Goal: Check status: Check status

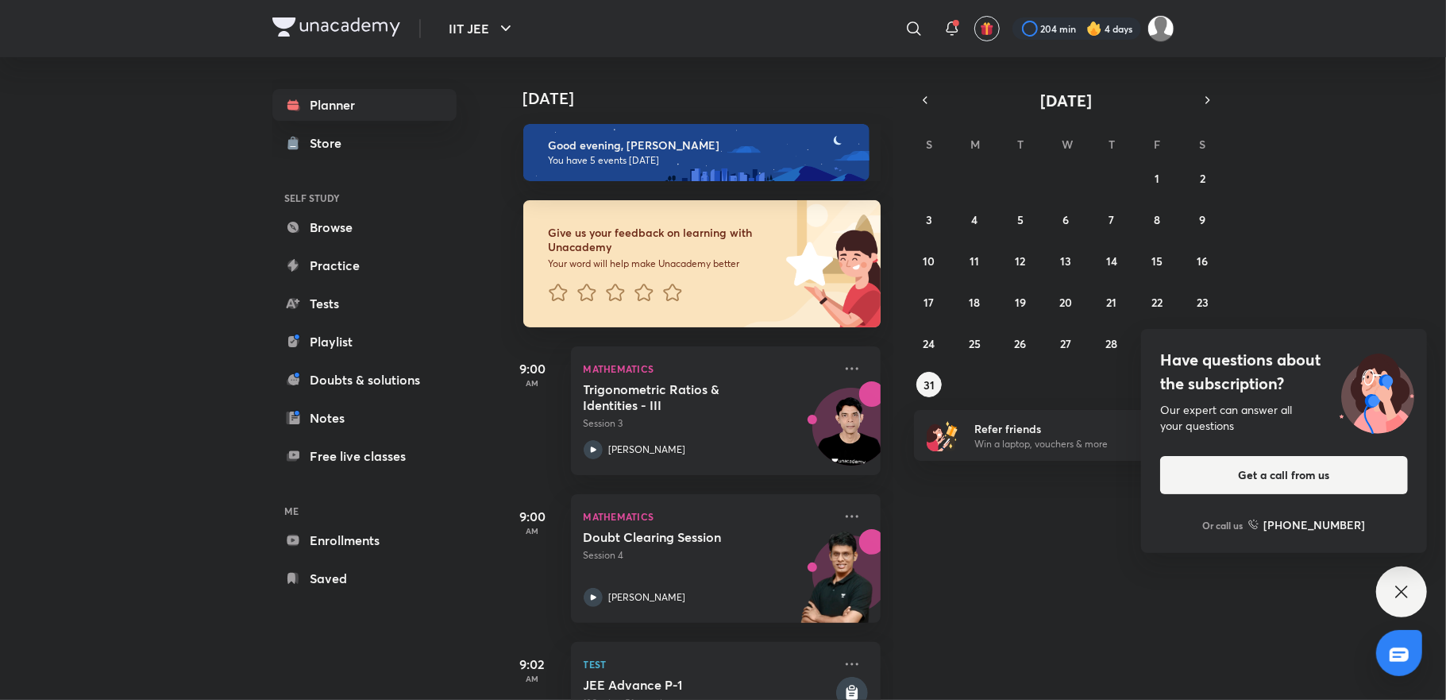
click at [1376, 585] on div "Have questions about the subscription? Our expert can answer all your questions…" at bounding box center [1401, 591] width 51 height 51
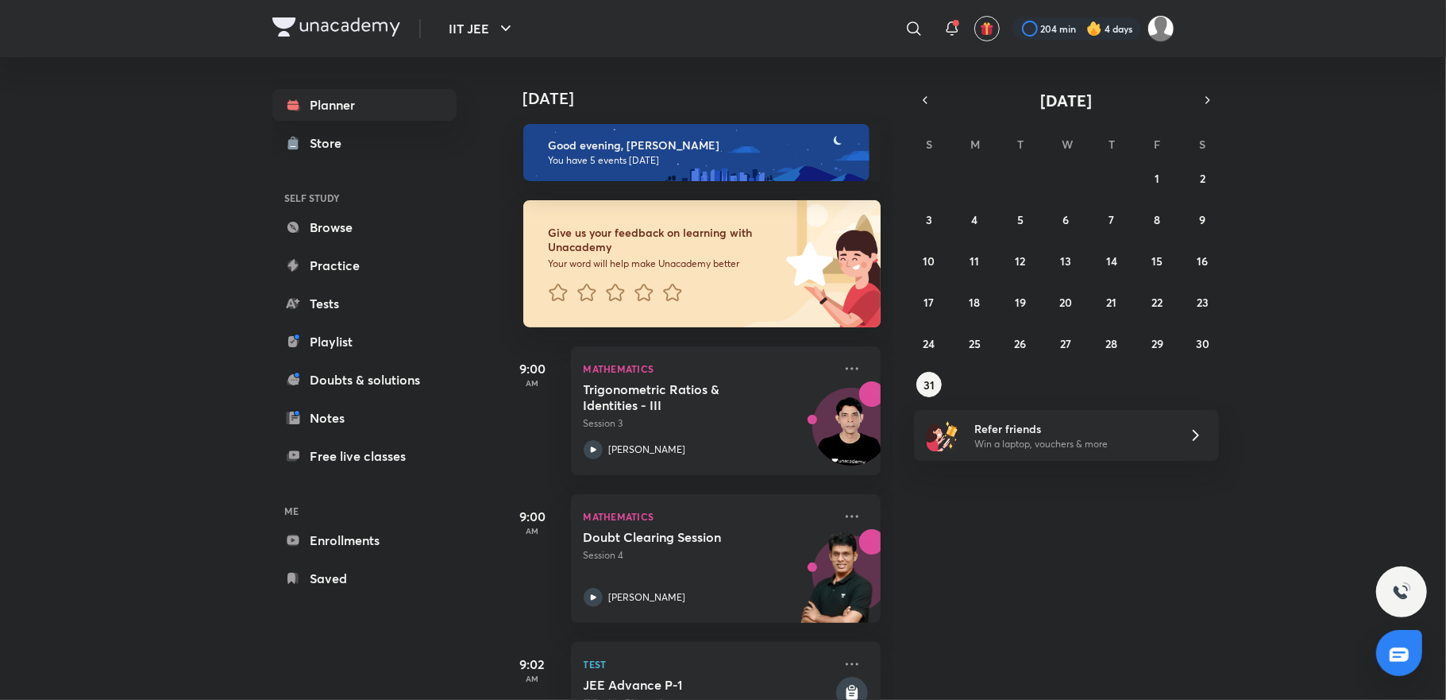
click at [1386, 585] on div at bounding box center [1401, 591] width 51 height 51
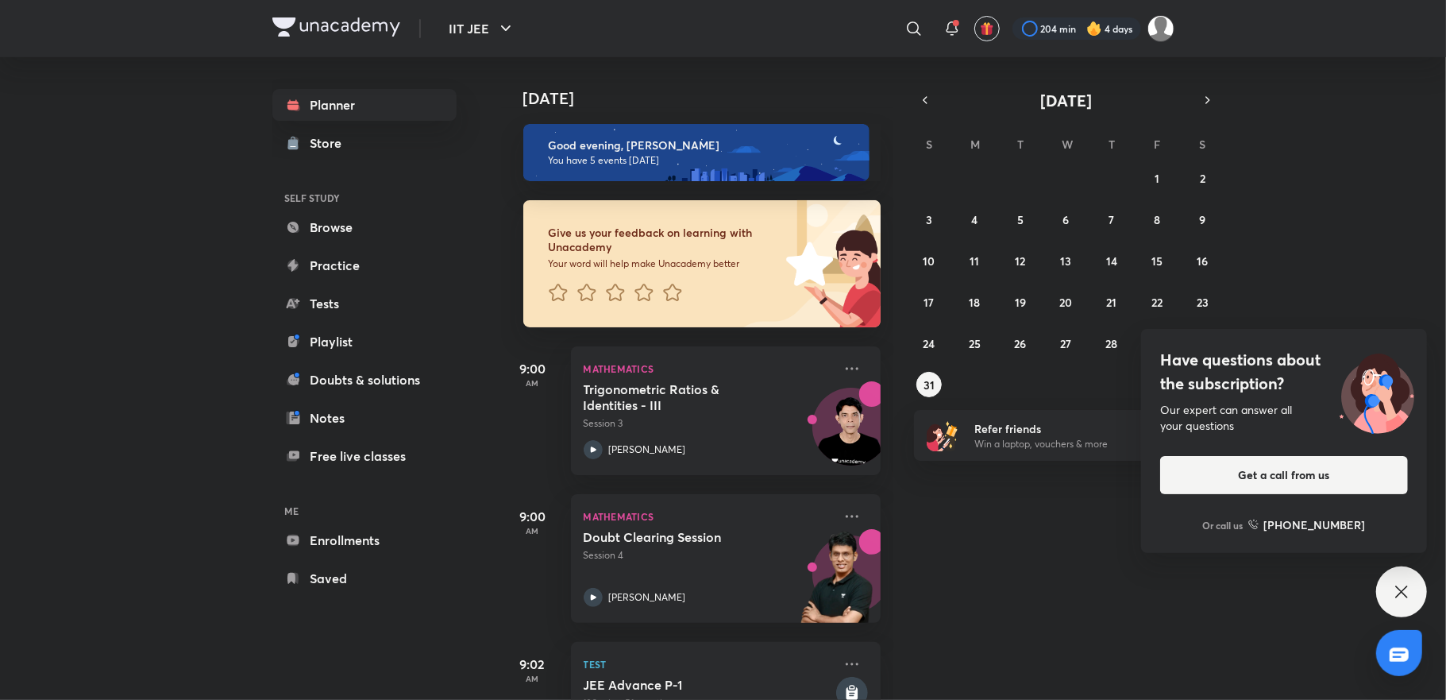
click at [1398, 585] on icon at bounding box center [1401, 591] width 19 height 19
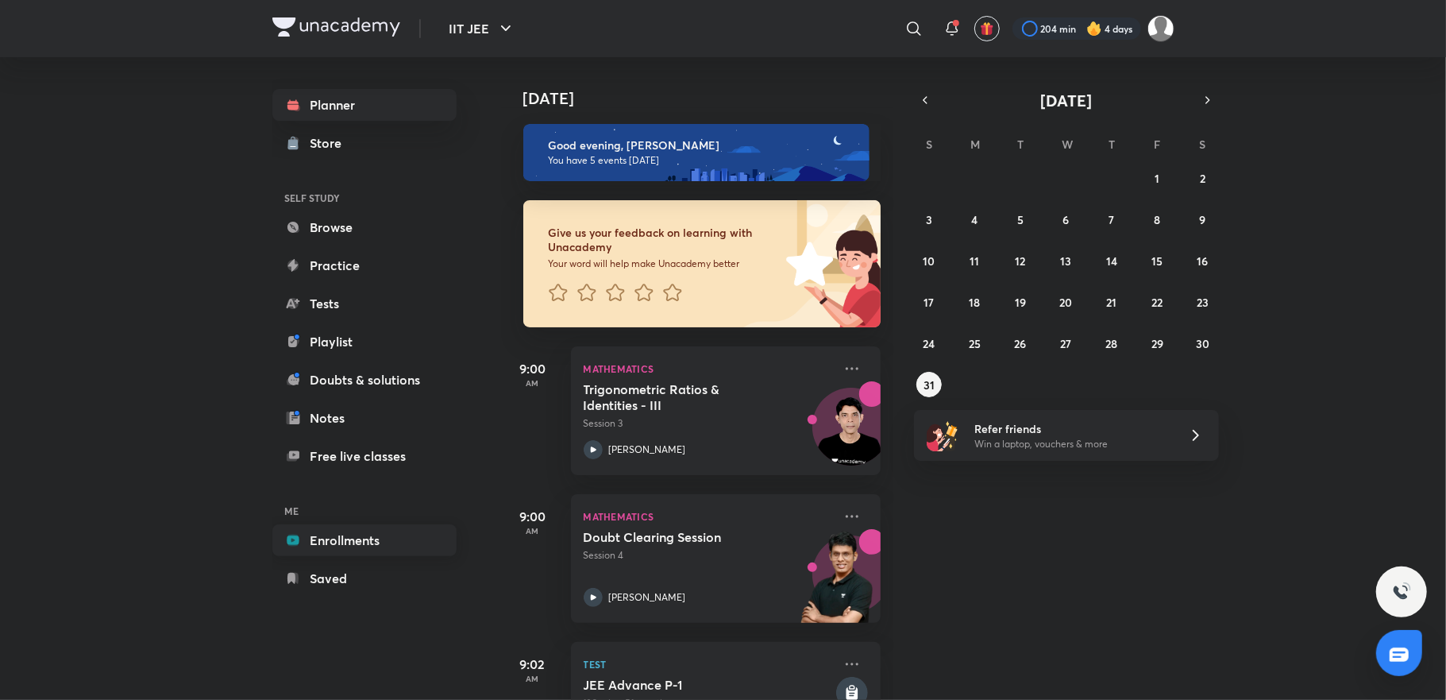
click at [429, 531] on link "Enrollments" at bounding box center [364, 540] width 184 height 32
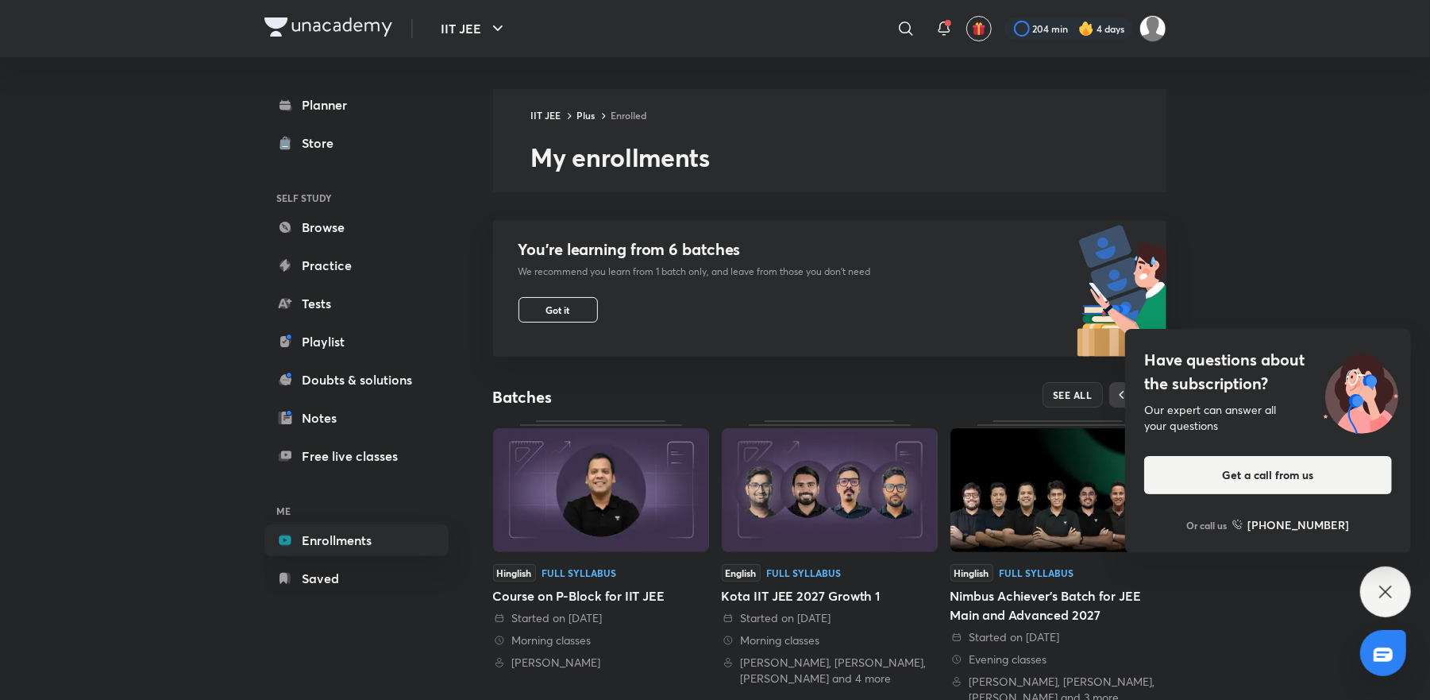
click at [1399, 612] on div "IIT JEE ​ 204 min 4 days Planner Store SELF STUDY Browse Practice Tests Playlis…" at bounding box center [715, 533] width 1430 height 1067
click at [1399, 608] on div "Have questions about the subscription? Our expert can answer all your questions…" at bounding box center [1386, 591] width 51 height 51
